Goal: Information Seeking & Learning: Check status

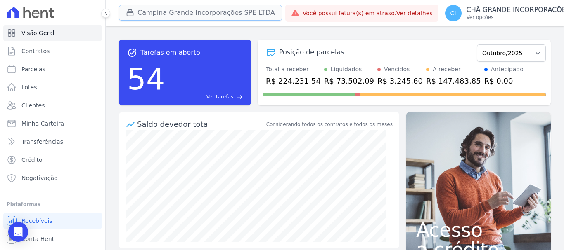
click at [170, 9] on button "Campina Grande Incorporações SPE LTDA" at bounding box center [200, 13] width 163 height 16
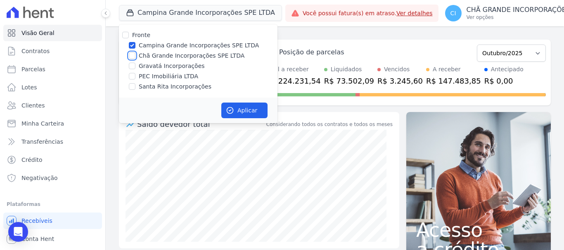
click at [134, 55] on input "Chã Grande Incorporações SPE LTDA" at bounding box center [132, 55] width 7 height 7
checkbox input "true"
click at [134, 42] on input "Campina Grande Incorporações SPE LTDA" at bounding box center [132, 45] width 7 height 7
checkbox input "false"
click at [246, 111] on button "Aplicar" at bounding box center [244, 111] width 46 height 16
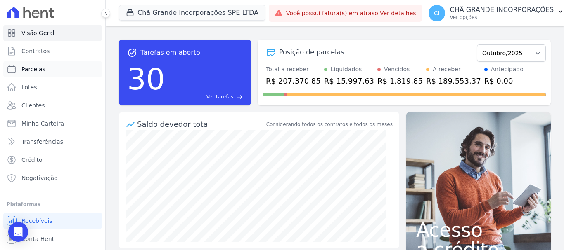
click at [35, 66] on span "Parcelas" at bounding box center [33, 69] width 24 height 8
select select
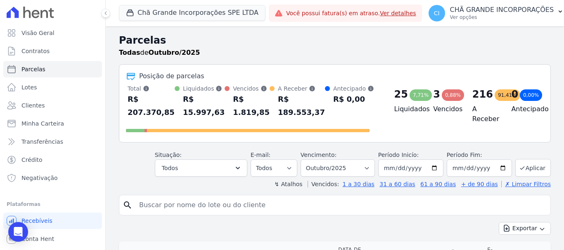
click at [224, 212] on input "search" at bounding box center [340, 205] width 413 height 17
paste input "[PERSON_NAME]"
type input "[PERSON_NAME]"
click at [335, 170] on select "Filtrar por período ──────── Todos os meses Outubro/2019 Novembro/2019 Dezembro…" at bounding box center [337, 168] width 74 height 17
select select "05/2025"
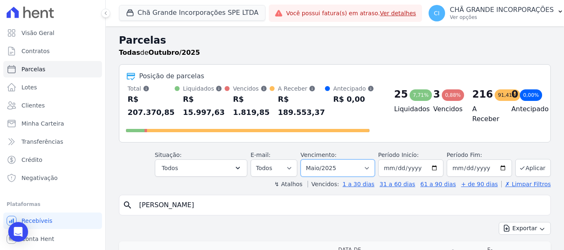
click at [306, 160] on select "Filtrar por período ──────── Todos os meses Outubro/2019 Novembro/2019 Dezembro…" at bounding box center [337, 168] width 74 height 17
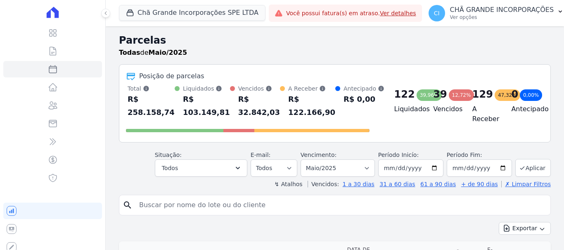
select select
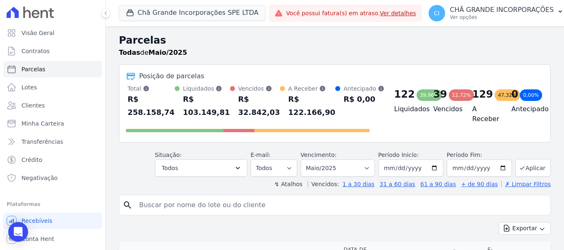
click at [272, 210] on input "search" at bounding box center [340, 205] width 413 height 17
paste input "[PERSON_NAME]"
type input "[PERSON_NAME]"
select select
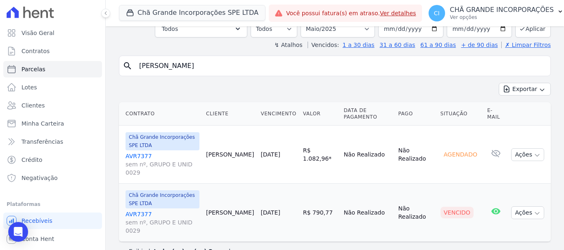
scroll to position [57, 0]
click at [267, 64] on input "[PERSON_NAME]" at bounding box center [340, 65] width 413 height 17
click at [267, 63] on input "[PERSON_NAME]" at bounding box center [340, 65] width 413 height 17
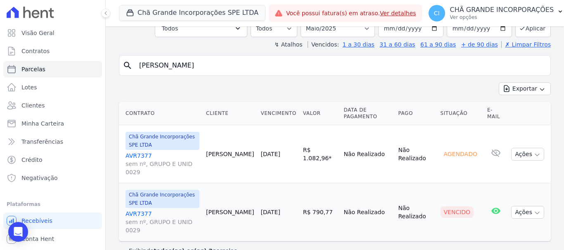
click at [267, 63] on input "[PERSON_NAME]" at bounding box center [340, 65] width 413 height 17
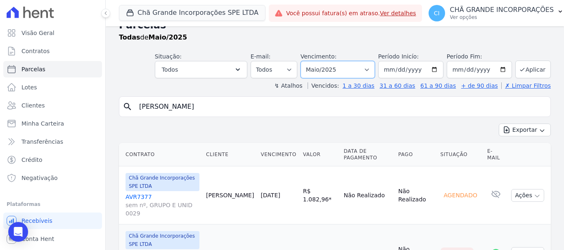
click at [341, 73] on select "Filtrar por período ──────── Todos os meses Outubro/2019 Novembro/2019 Dezembro…" at bounding box center [337, 69] width 74 height 17
select select "06/2025"
click at [306, 61] on select "Filtrar por período ──────── Todos os meses Outubro/2019 Novembro/2019 Dezembro…" at bounding box center [337, 69] width 74 height 17
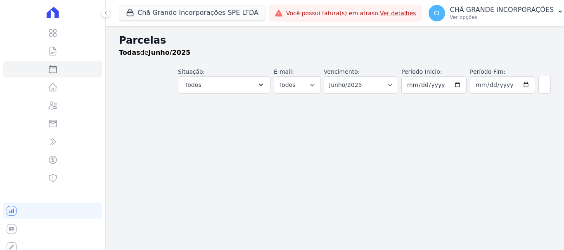
select select
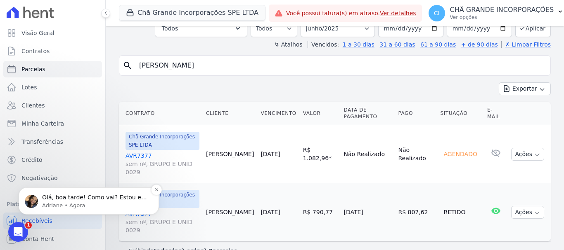
click at [87, 202] on p "Adriane • Agora" at bounding box center [95, 205] width 106 height 7
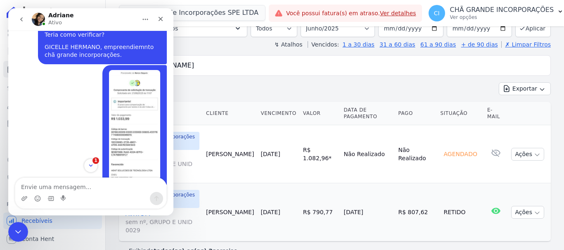
scroll to position [2827, 0]
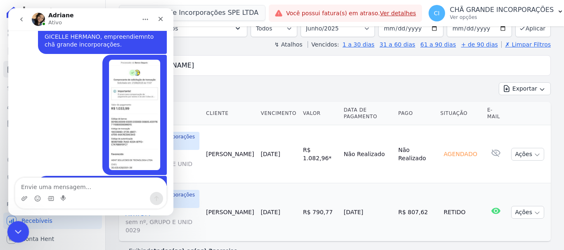
click at [12, 227] on icon "Encerramento do Messenger da Intercom" at bounding box center [17, 231] width 10 height 10
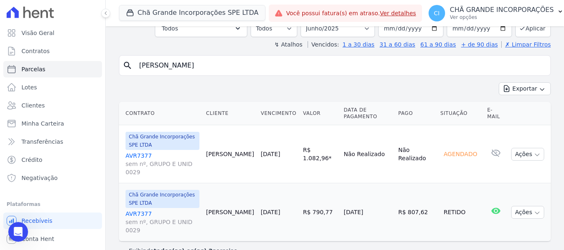
scroll to position [2813, 0]
